Goal: Information Seeking & Learning: Learn about a topic

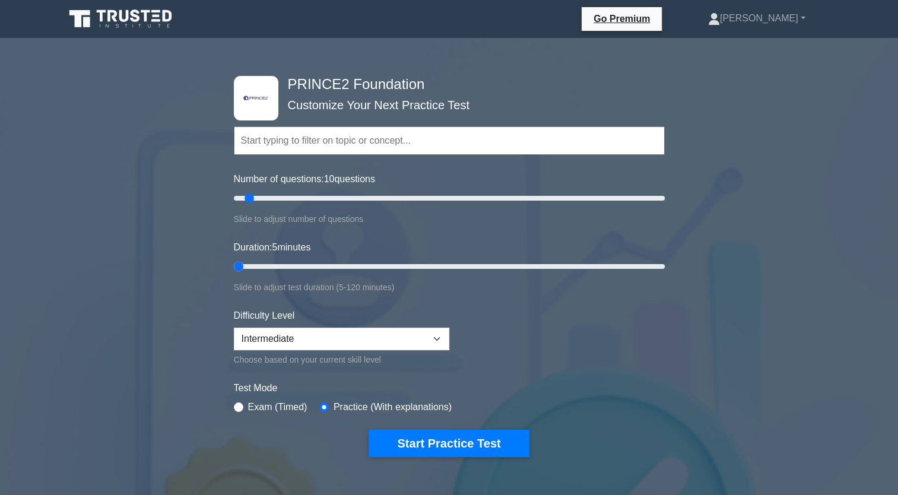
drag, startPoint x: 254, startPoint y: 266, endPoint x: 244, endPoint y: 265, distance: 9.6
type input "5"
click at [244, 265] on input "Duration: 5 minutes" at bounding box center [449, 266] width 431 height 14
click at [333, 332] on select "Beginner Intermediate Expert" at bounding box center [341, 338] width 215 height 23
select select "beginner"
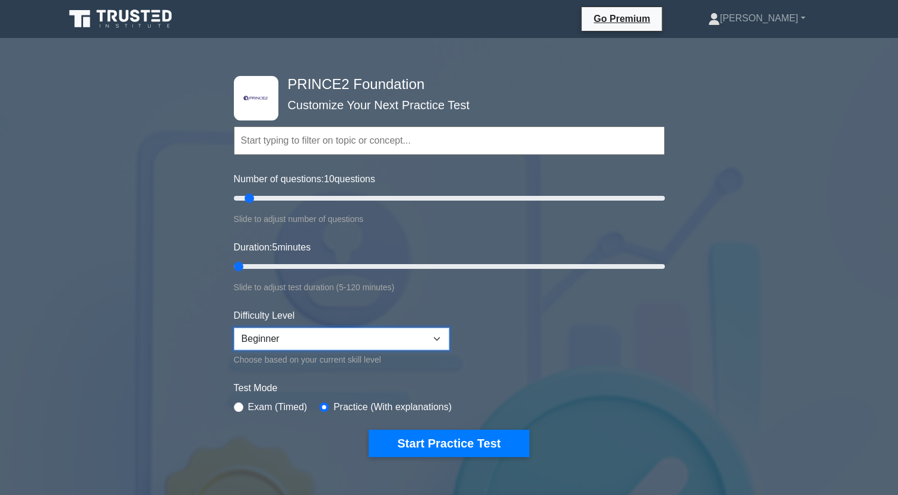
click at [234, 327] on select "Beginner Intermediate Expert" at bounding box center [341, 338] width 215 height 23
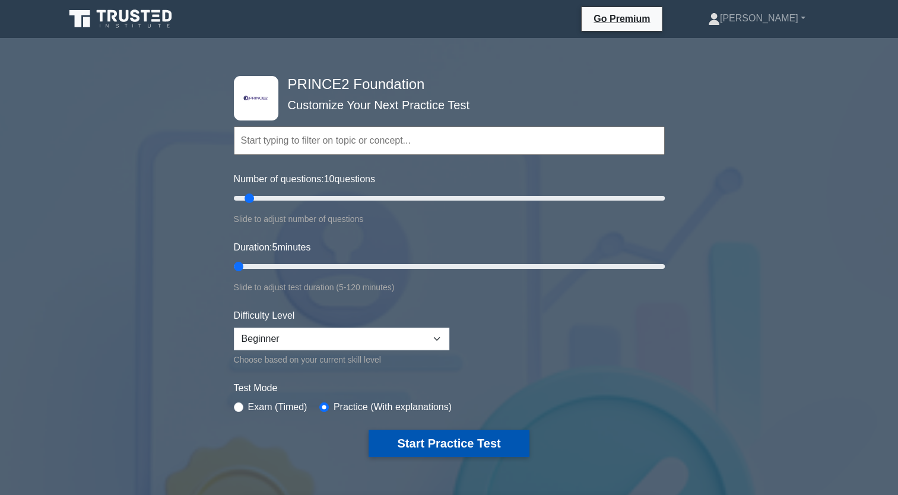
click at [405, 444] on button "Start Practice Test" at bounding box center [448, 443] width 160 height 27
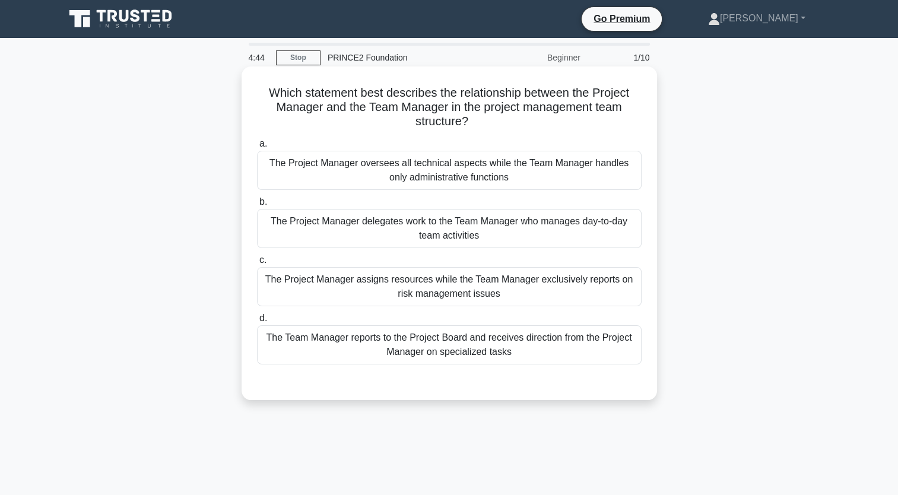
click at [360, 236] on div "The Project Manager delegates work to the Team Manager who manages day-to-day t…" at bounding box center [449, 228] width 384 height 39
click at [257, 206] on input "b. The Project Manager delegates work to the Team Manager who manages day-to-da…" at bounding box center [257, 202] width 0 height 8
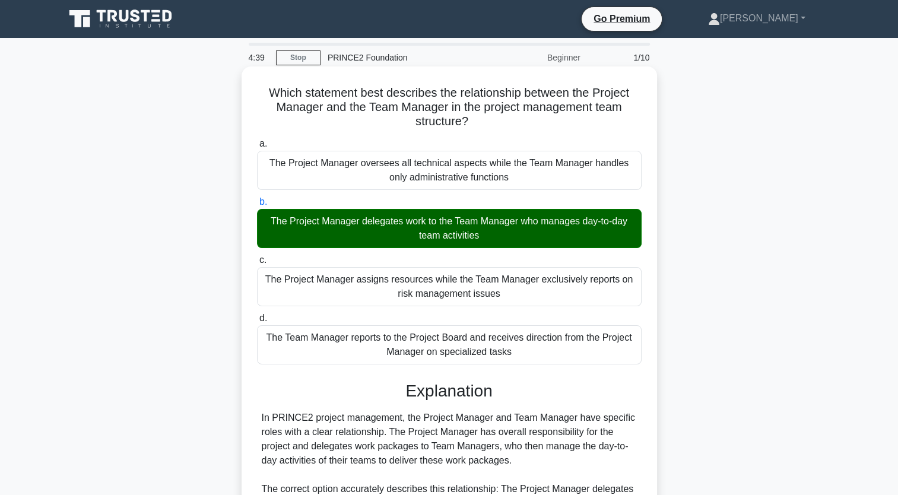
scroll to position [321, 0]
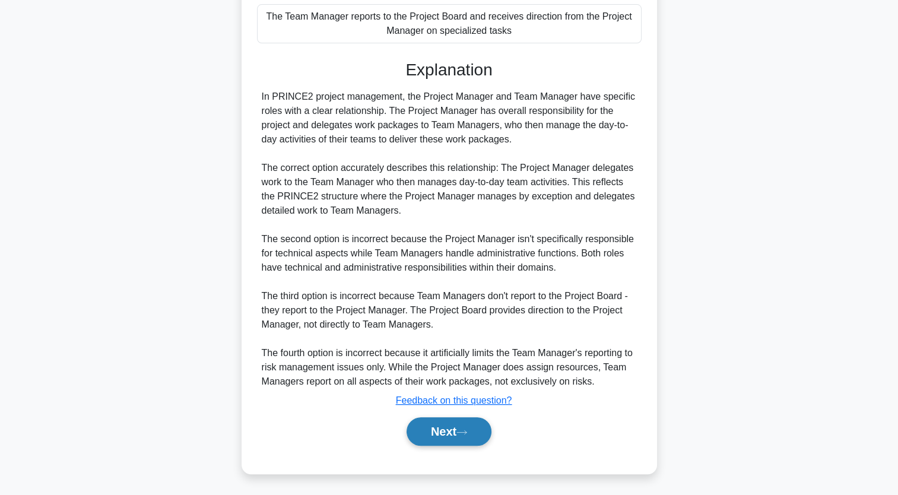
click at [456, 429] on button "Next" at bounding box center [448, 431] width 85 height 28
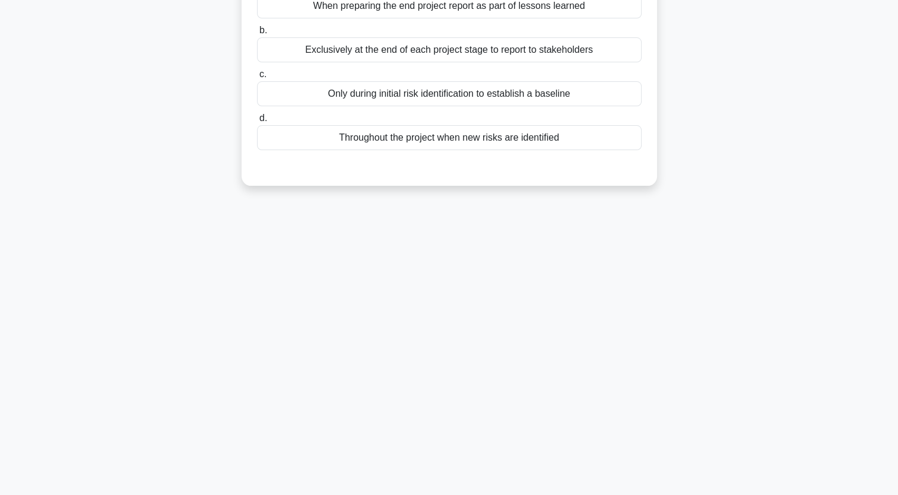
scroll to position [0, 0]
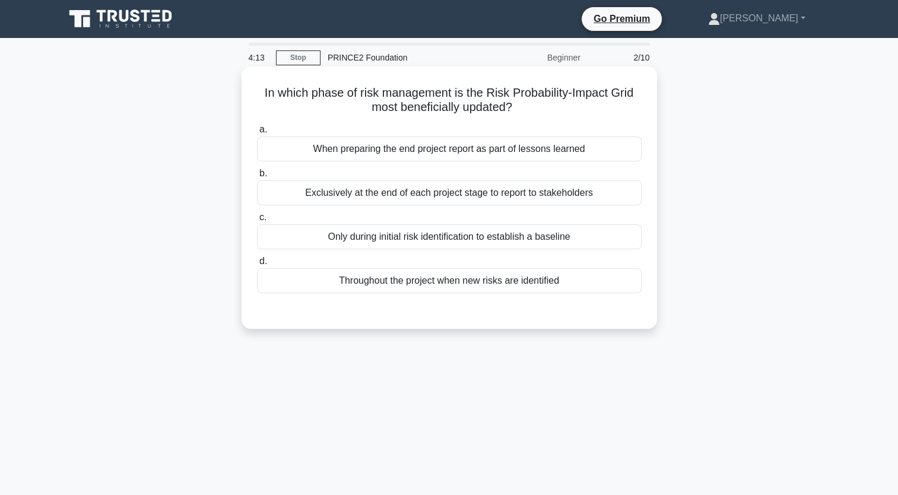
drag, startPoint x: 394, startPoint y: 108, endPoint x: 520, endPoint y: 107, distance: 126.4
click at [520, 107] on h5 "In which phase of risk management is the Risk Probability-Impact Grid most bene…" at bounding box center [449, 100] width 387 height 30
drag, startPoint x: 520, startPoint y: 107, endPoint x: 499, endPoint y: 108, distance: 21.4
click at [499, 108] on h5 "In which phase of risk management is the Risk Probability-Impact Grid most bene…" at bounding box center [449, 100] width 387 height 30
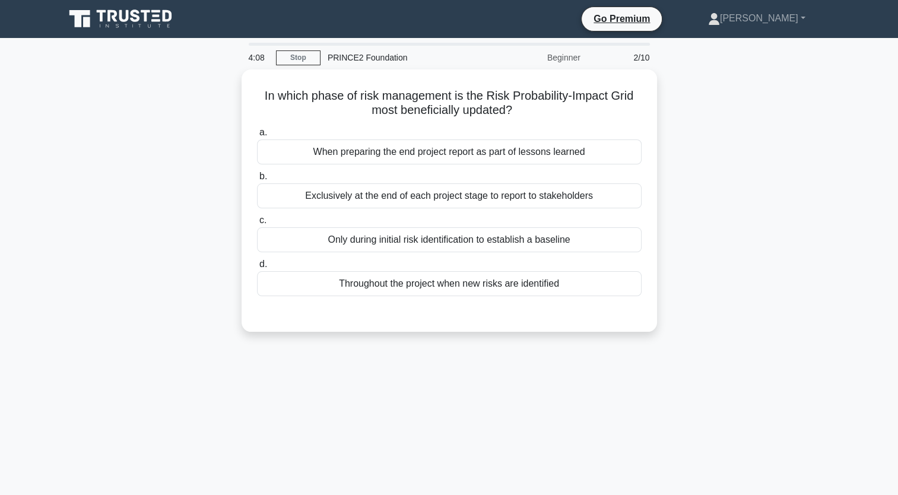
click at [722, 141] on div "In which phase of risk management is the Risk Probability-Impact Grid most bene…" at bounding box center [449, 207] width 783 height 276
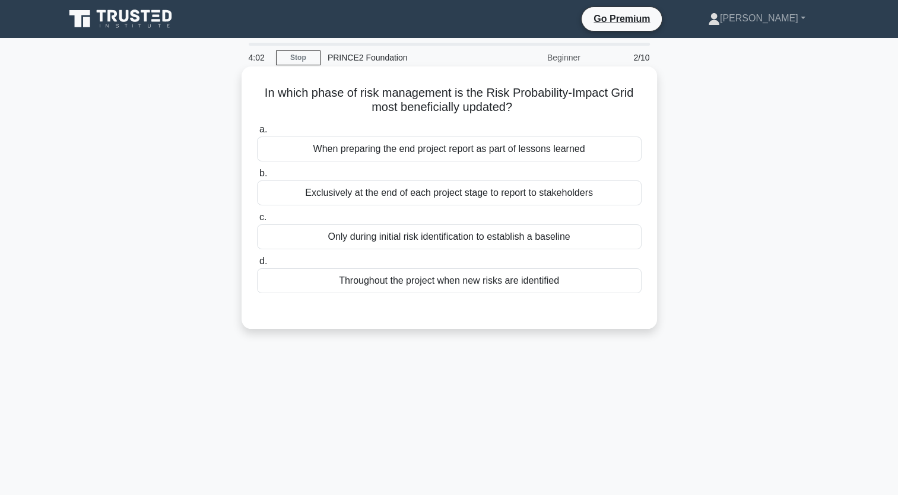
click at [430, 286] on div "Throughout the project when new risks are identified" at bounding box center [449, 280] width 384 height 25
click at [257, 265] on input "d. Throughout the project when new risks are identified" at bounding box center [257, 261] width 0 height 8
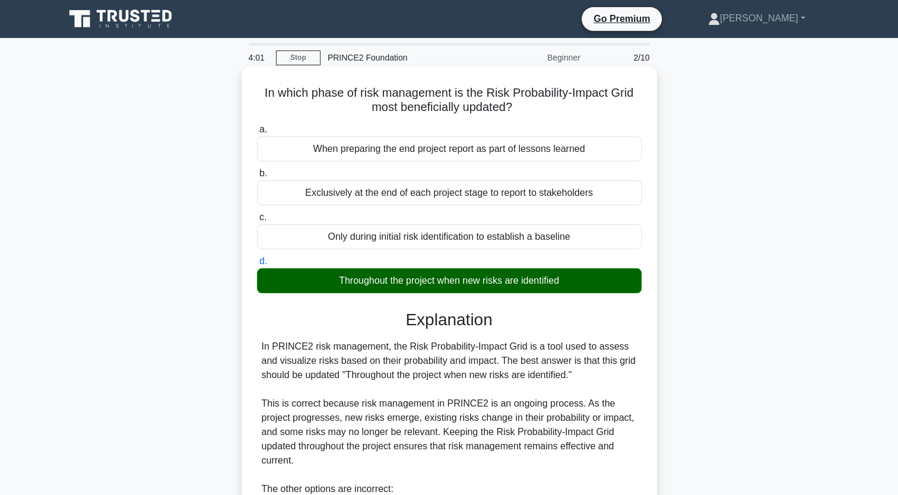
scroll to position [250, 0]
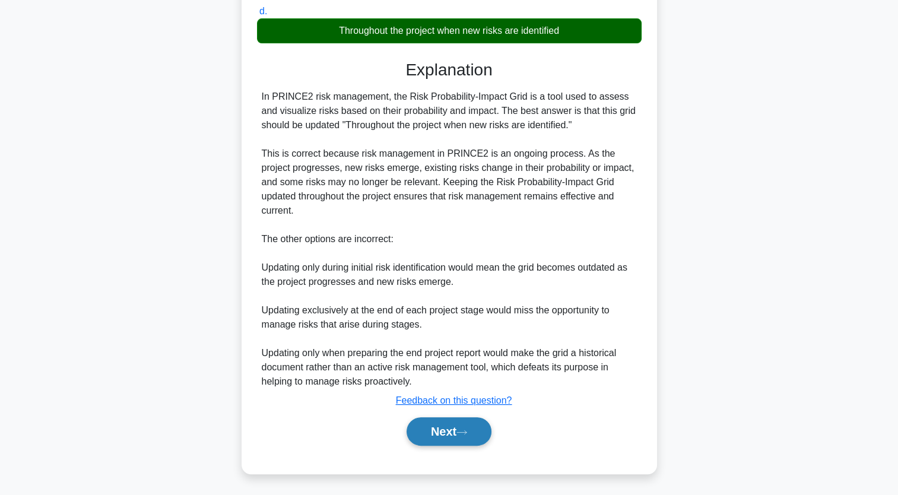
click at [451, 435] on button "Next" at bounding box center [448, 431] width 85 height 28
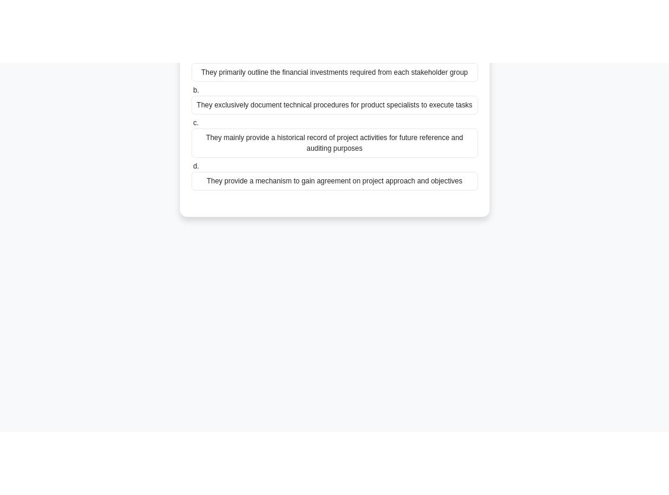
scroll to position [0, 0]
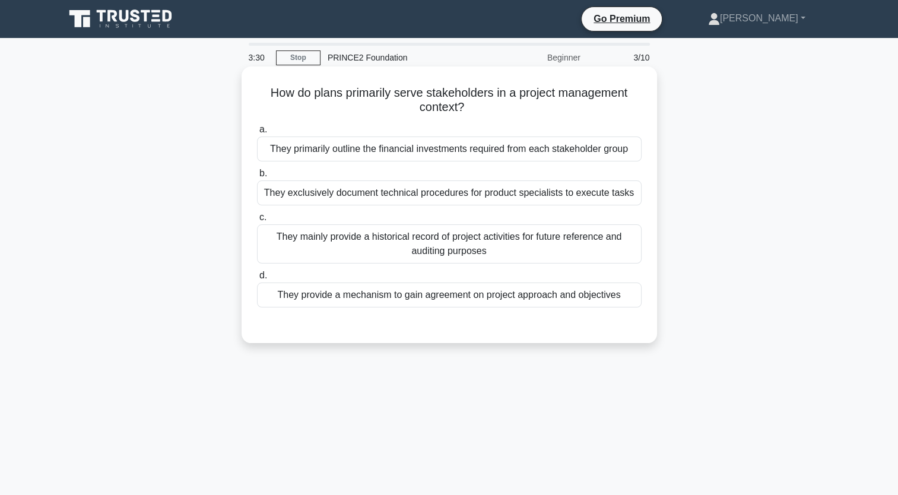
click at [325, 153] on div "They primarily outline the financial investments required from each stakeholder…" at bounding box center [449, 148] width 384 height 25
click at [257, 133] on input "a. They primarily outline the financial investments required from each stakehol…" at bounding box center [257, 130] width 0 height 8
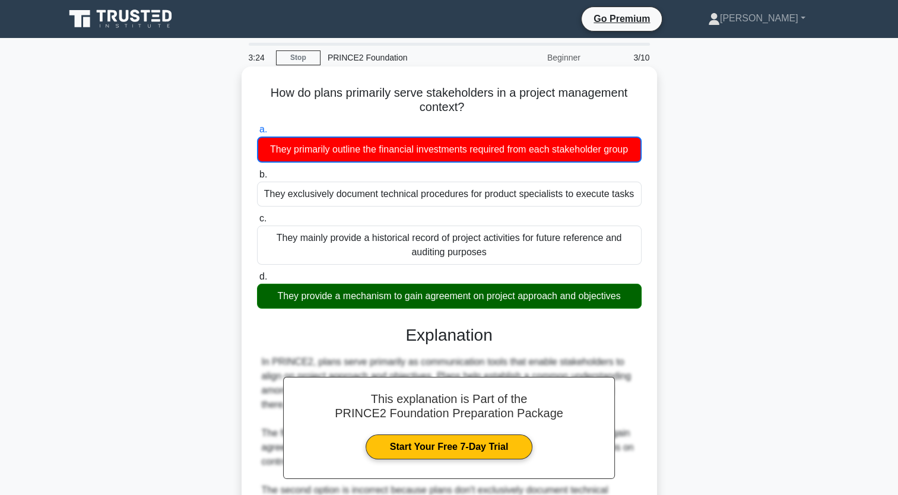
drag, startPoint x: 292, startPoint y: 90, endPoint x: 645, endPoint y: 310, distance: 416.5
click at [645, 310] on div "How do plans primarily serve stakeholders in a project management context? .spi…" at bounding box center [449, 395] width 406 height 648
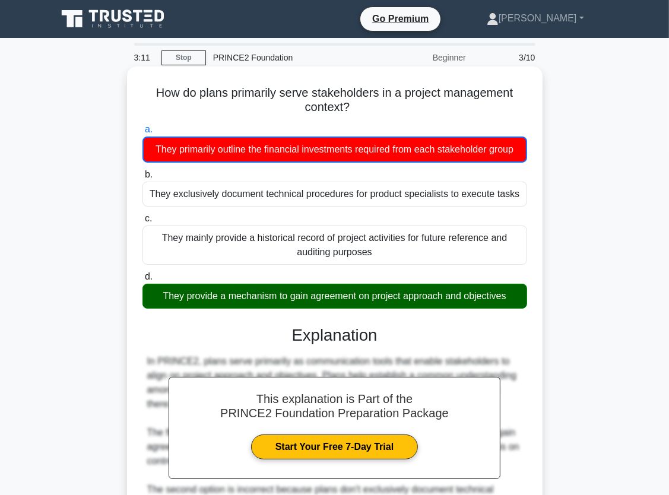
click at [215, 95] on h5 "How do plans primarily serve stakeholders in a project management context? .spi…" at bounding box center [334, 100] width 387 height 30
drag, startPoint x: 143, startPoint y: 91, endPoint x: 521, endPoint y: 299, distance: 431.7
click at [521, 299] on div "How do plans primarily serve stakeholders in a project management context? .spi…" at bounding box center [335, 395] width 406 height 648
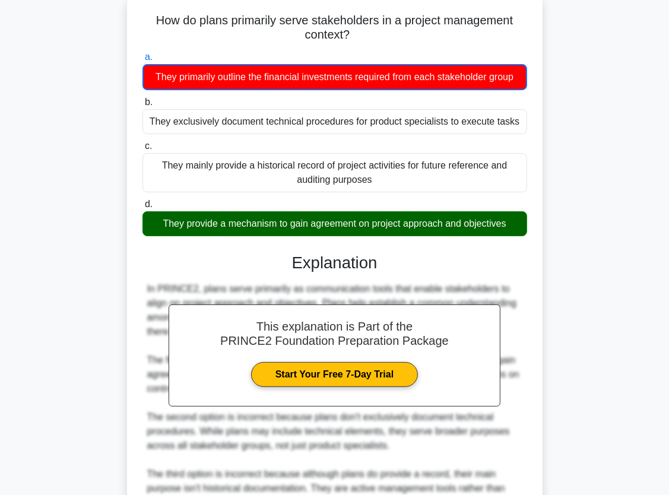
scroll to position [251, 0]
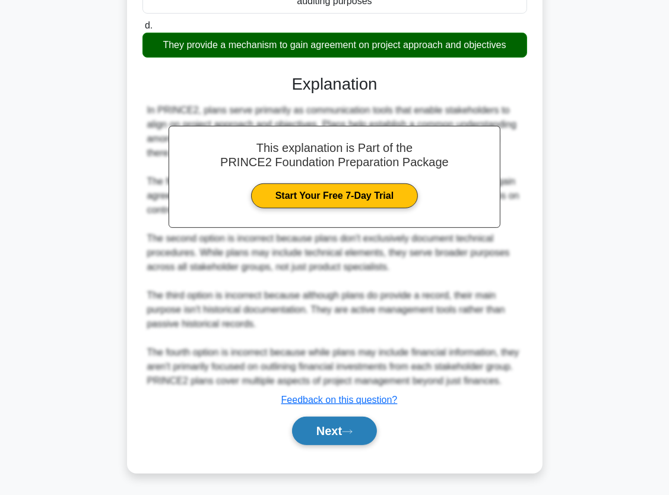
click at [331, 434] on button "Next" at bounding box center [334, 430] width 85 height 28
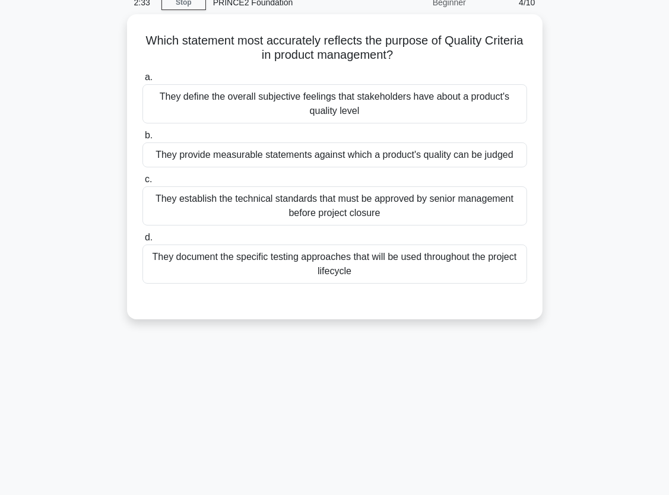
scroll to position [0, 0]
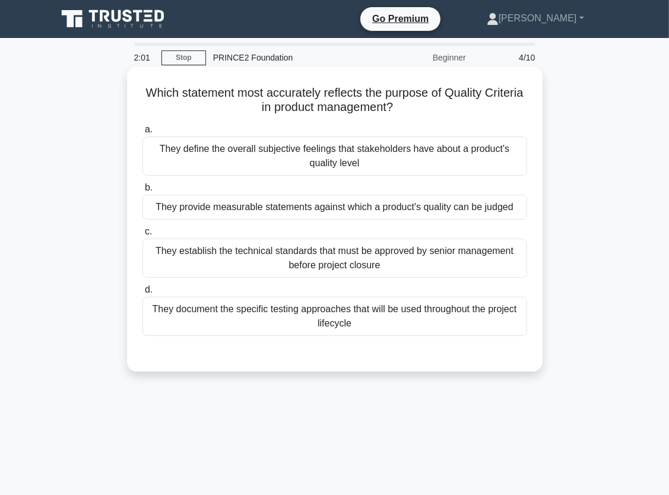
click at [317, 201] on div "They provide measurable statements against which a product's quality can be jud…" at bounding box center [334, 207] width 384 height 25
click at [142, 192] on input "b. They provide measurable statements against which a product's quality can be …" at bounding box center [142, 188] width 0 height 8
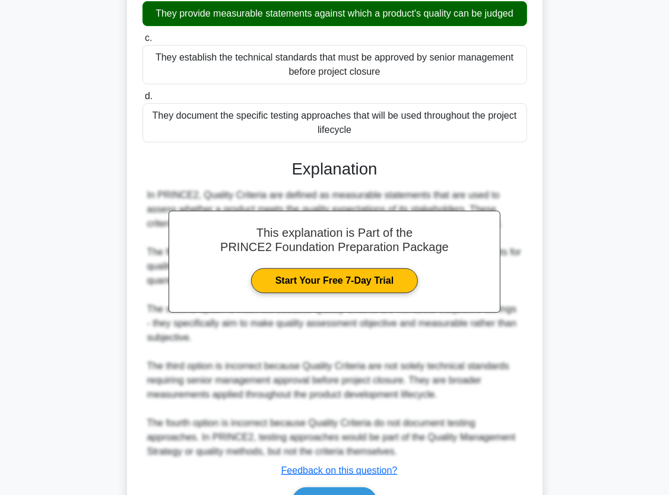
scroll to position [264, 0]
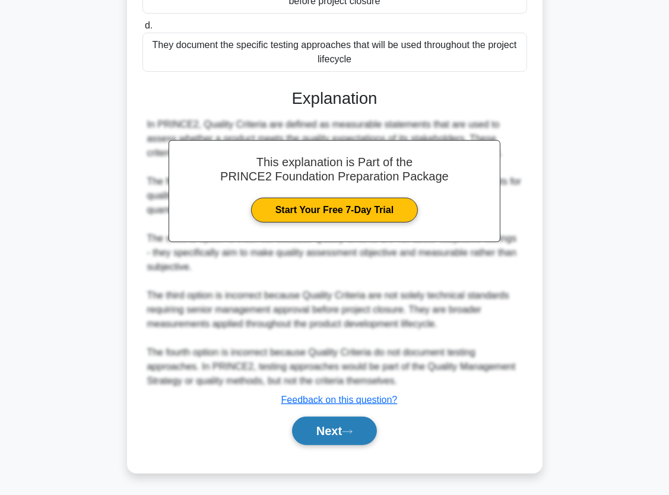
click at [337, 432] on button "Next" at bounding box center [334, 430] width 85 height 28
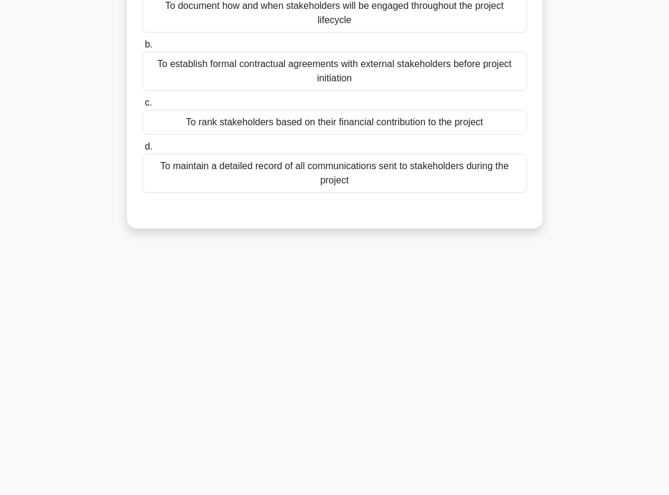
scroll to position [0, 0]
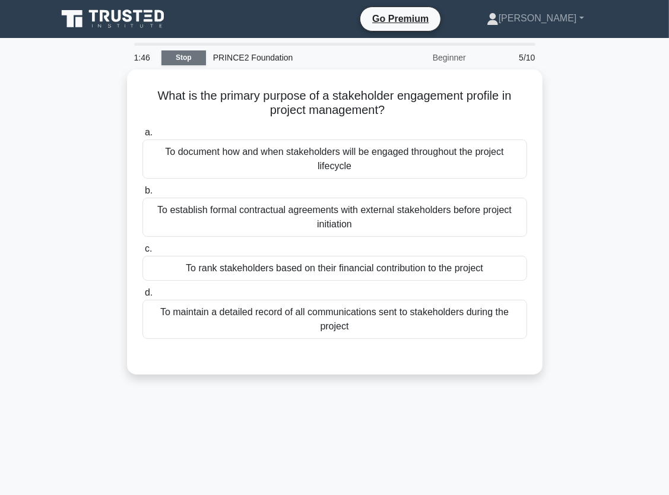
click at [183, 61] on link "Stop" at bounding box center [183, 57] width 44 height 15
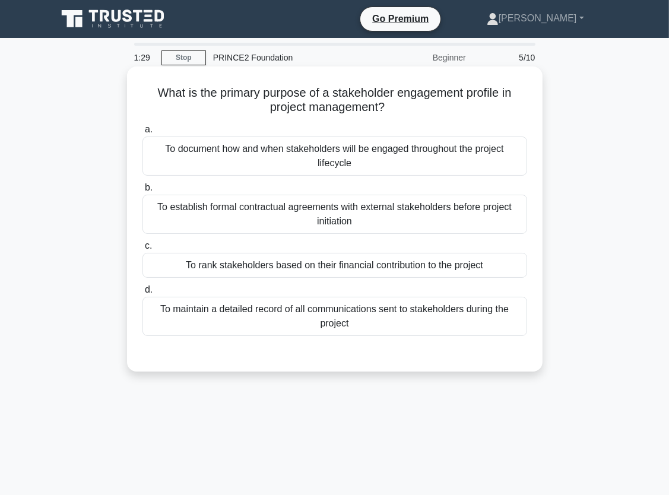
drag, startPoint x: 152, startPoint y: 93, endPoint x: 504, endPoint y: 106, distance: 352.1
click at [504, 106] on h5 "What is the primary purpose of a stakeholder engagement profile in project mana…" at bounding box center [334, 100] width 387 height 30
click at [204, 90] on h5 "What is the primary purpose of a stakeholder engagement profile in project mana…" at bounding box center [334, 100] width 387 height 30
drag, startPoint x: 253, startPoint y: 90, endPoint x: 515, endPoint y: 110, distance: 263.0
click at [515, 110] on h5 "What is the primary purpose of a stakeholder engagement profile in project mana…" at bounding box center [334, 100] width 387 height 30
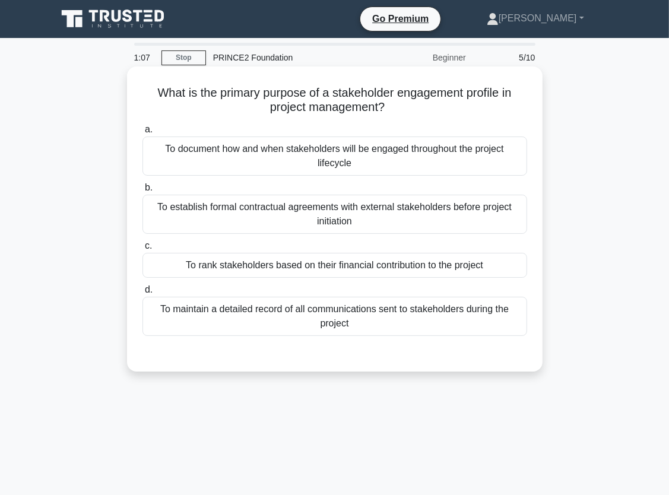
click at [257, 212] on div "To establish formal contractual agreements with external stakeholders before pr…" at bounding box center [334, 214] width 384 height 39
click at [142, 192] on input "b. To establish formal contractual agreements with external stakeholders before…" at bounding box center [142, 188] width 0 height 8
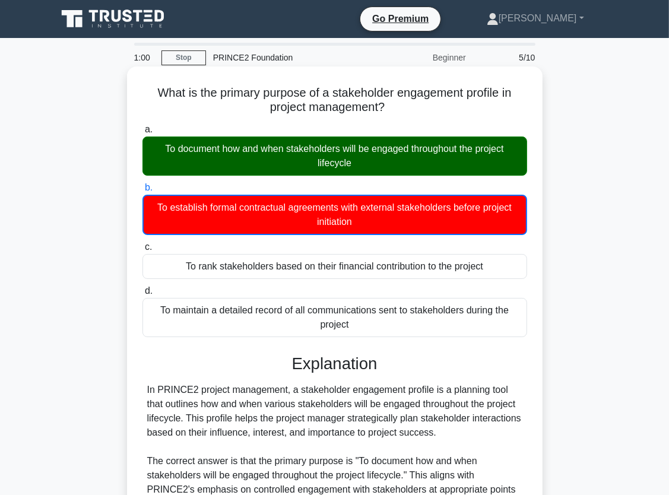
drag, startPoint x: 151, startPoint y: 88, endPoint x: 359, endPoint y: 326, distance: 316.6
click at [359, 326] on div "What is the primary purpose of a stakeholder engagement profile in project mana…" at bounding box center [335, 416] width 406 height 691
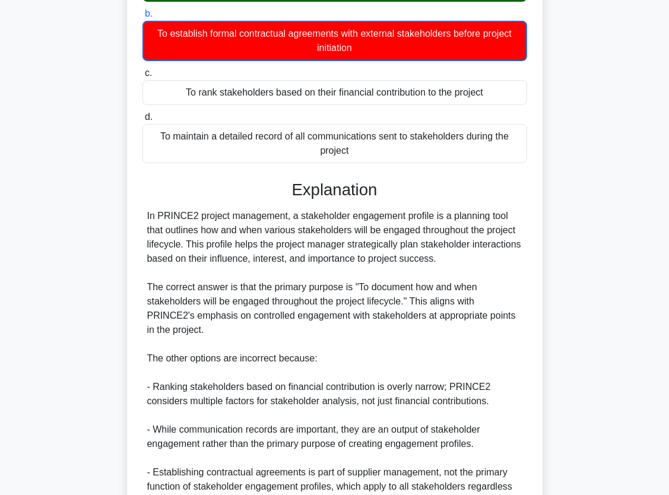
scroll to position [294, 0]
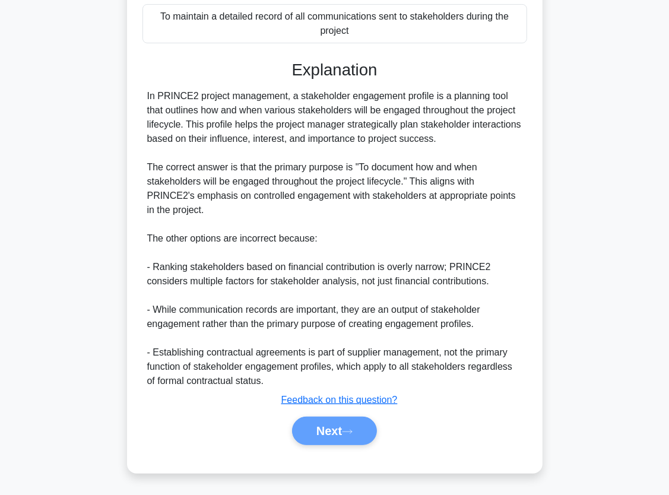
click at [333, 431] on div "Next" at bounding box center [334, 430] width 389 height 28
click at [428, 425] on div "Next" at bounding box center [334, 430] width 389 height 28
click at [353, 431] on div "Next" at bounding box center [334, 430] width 389 height 28
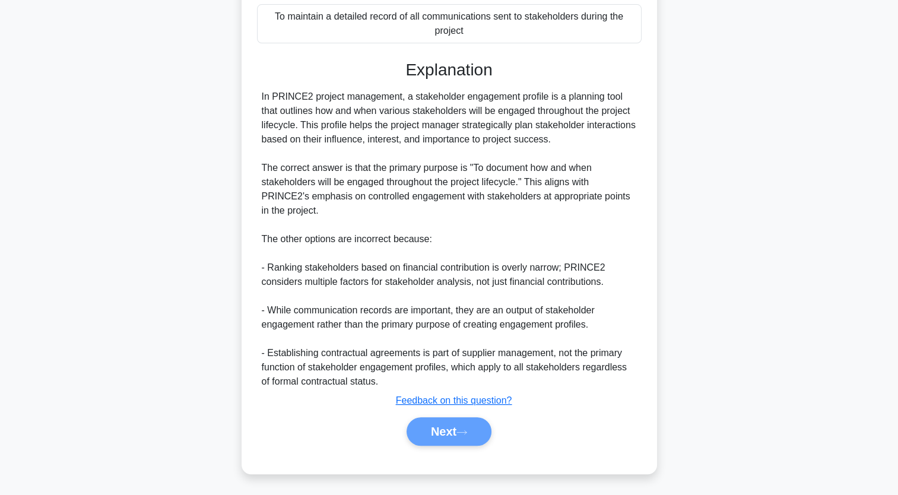
click at [430, 436] on div "Next" at bounding box center [449, 431] width 389 height 28
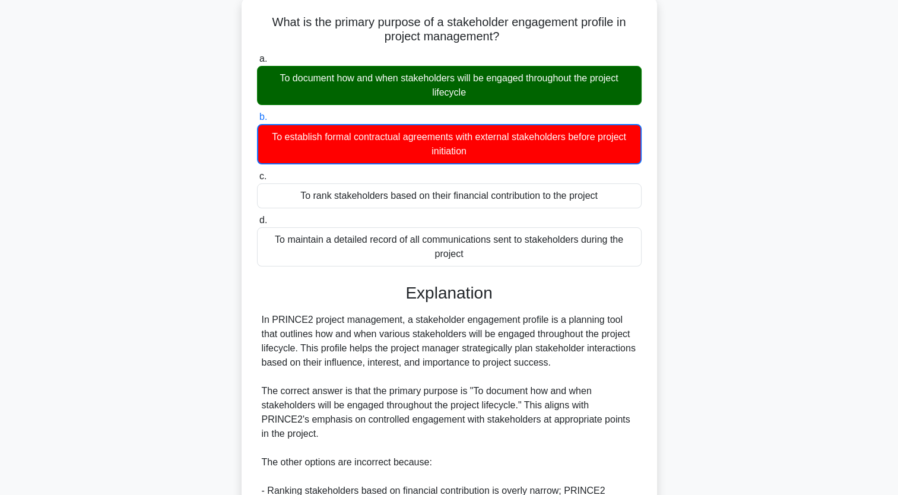
scroll to position [0, 0]
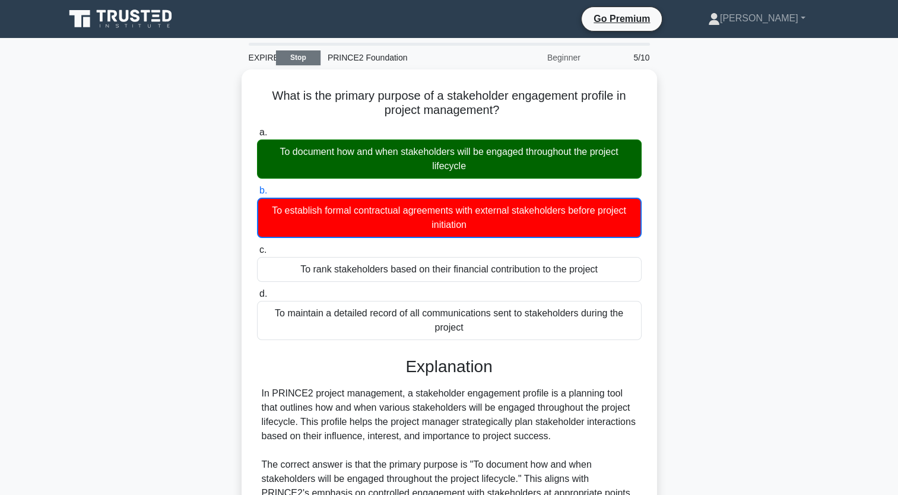
click at [294, 55] on link "Stop" at bounding box center [298, 57] width 44 height 15
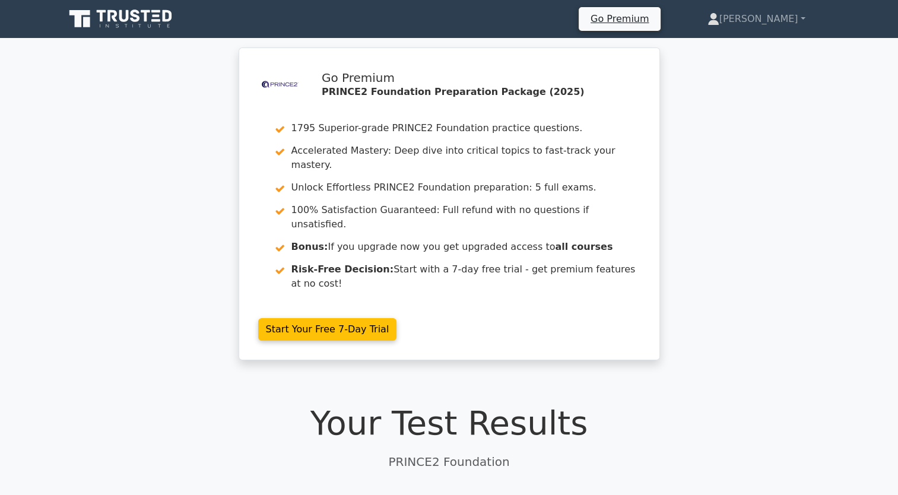
click at [145, 21] on icon at bounding box center [145, 16] width 9 height 12
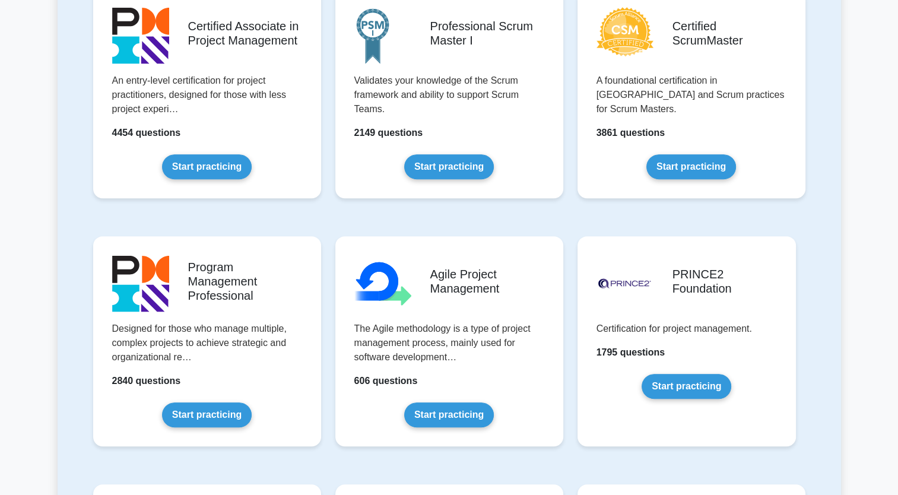
scroll to position [534, 0]
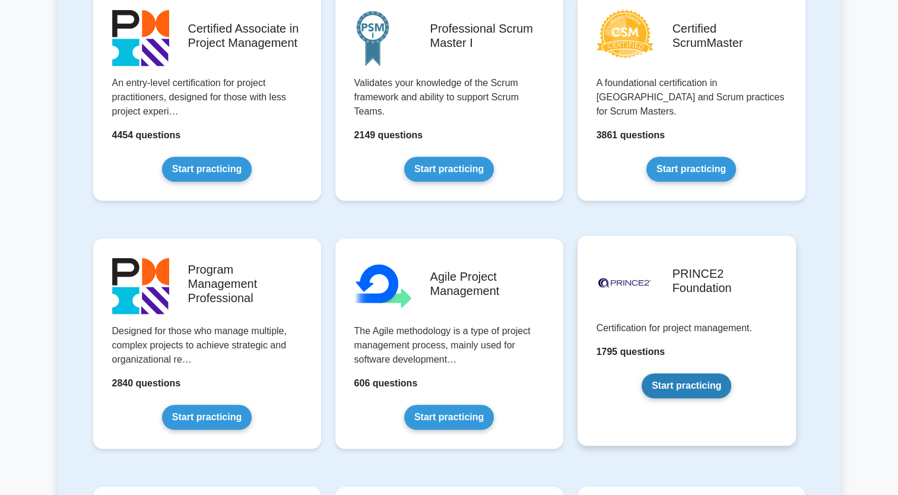
click at [687, 383] on link "Start practicing" at bounding box center [686, 385] width 90 height 25
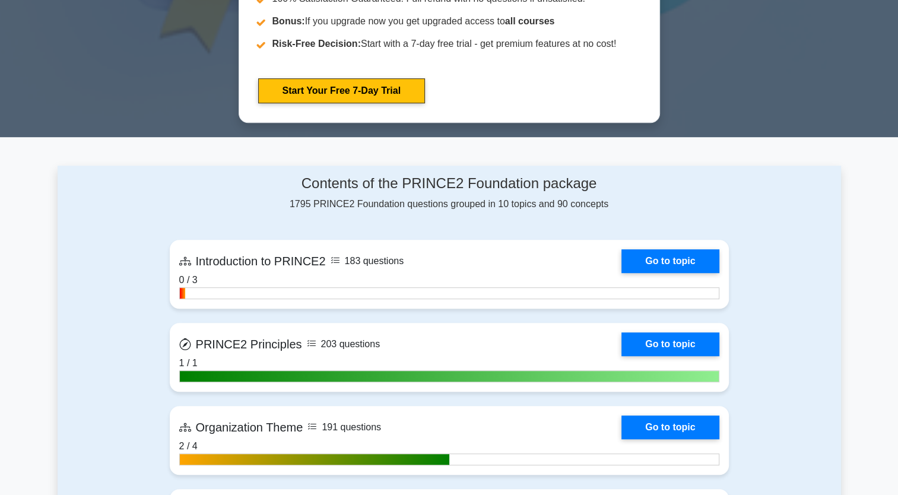
scroll to position [653, 0]
